Goal: Find specific page/section: Find specific page/section

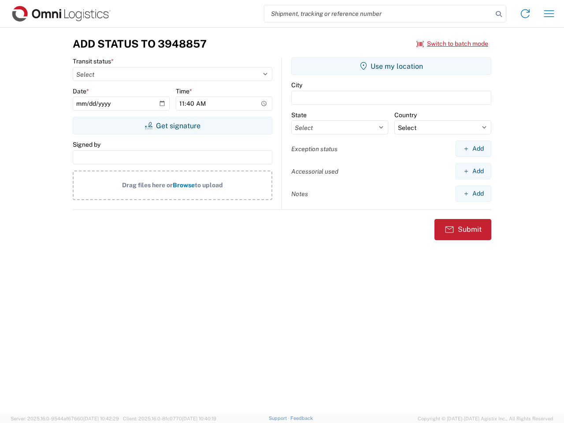
click at [379, 14] on input "search" at bounding box center [378, 13] width 228 height 17
click at [499, 14] on icon at bounding box center [499, 14] width 12 height 12
click at [525, 14] on icon at bounding box center [525, 14] width 14 height 14
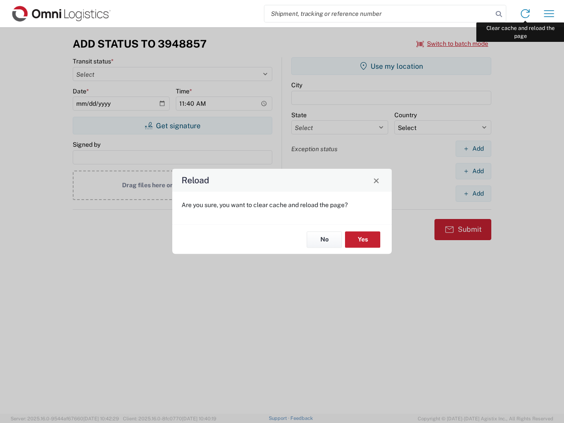
click at [549, 14] on div "Reload Are you sure, you want to clear cache and reload the page? No Yes" at bounding box center [282, 211] width 564 height 423
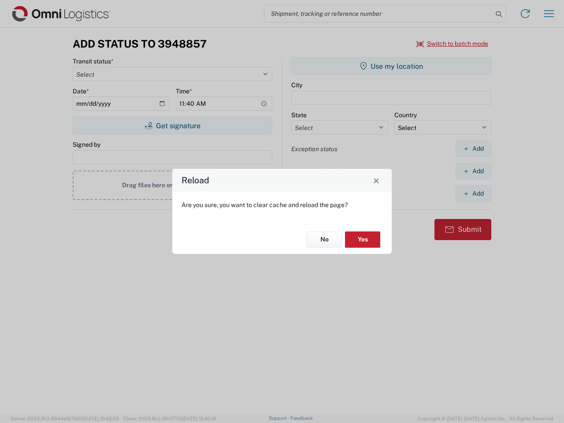
click at [453, 44] on div "Reload Are you sure, you want to clear cache and reload the page? No Yes" at bounding box center [282, 211] width 564 height 423
click at [172, 126] on div "Reload Are you sure, you want to clear cache and reload the page? No Yes" at bounding box center [282, 211] width 564 height 423
click at [391, 66] on div "Reload Are you sure, you want to clear cache and reload the page? No Yes" at bounding box center [282, 211] width 564 height 423
click at [473, 149] on div "Reload Are you sure, you want to clear cache and reload the page? No Yes" at bounding box center [282, 211] width 564 height 423
click at [473, 171] on div "Reload Are you sure, you want to clear cache and reload the page? No Yes" at bounding box center [282, 211] width 564 height 423
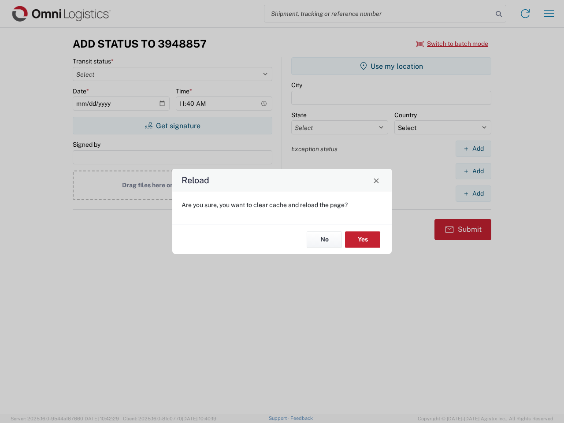
click at [473, 193] on div "Reload Are you sure, you want to clear cache and reload the page? No Yes" at bounding box center [282, 211] width 564 height 423
